Goal: Information Seeking & Learning: Learn about a topic

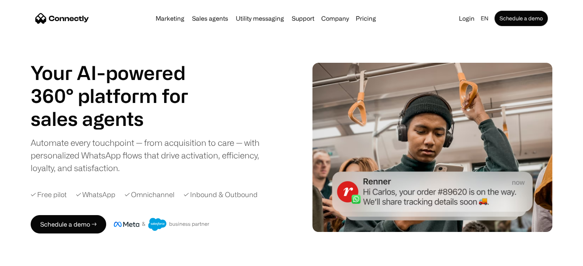
click at [87, 96] on h1 "Your AI-powered 360° platform for" at bounding box center [119, 84] width 176 height 46
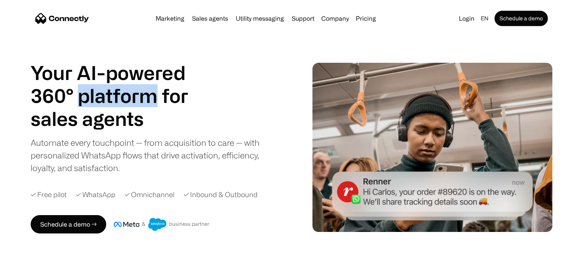
click at [87, 96] on h1 "Your AI-powered 360° platform for" at bounding box center [119, 84] width 176 height 46
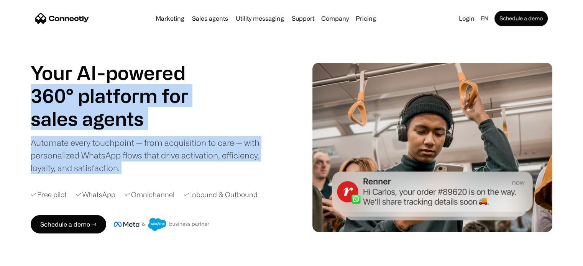
drag, startPoint x: 87, startPoint y: 96, endPoint x: 104, endPoint y: 170, distance: 75.9
click at [104, 170] on div "Your AI-powered 360° platform for sales agents support utility sales agents Aut…" at bounding box center [151, 117] width 241 height 113
click at [104, 170] on div "Automate every touchpoint — from acquisition to care — with personalized WhatsA…" at bounding box center [151, 155] width 241 height 38
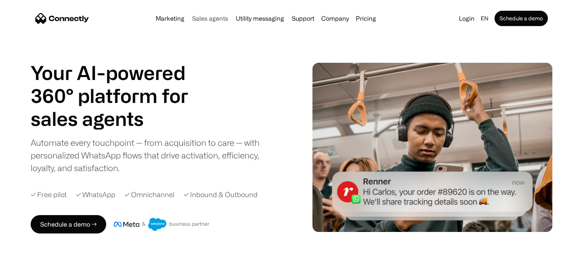
click at [207, 21] on link "Sales agents" at bounding box center [210, 18] width 42 height 6
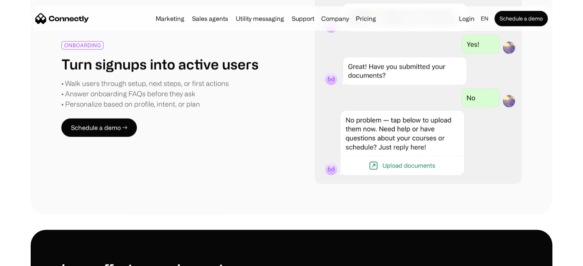
scroll to position [1354, 0]
